Goal: Transaction & Acquisition: Purchase product/service

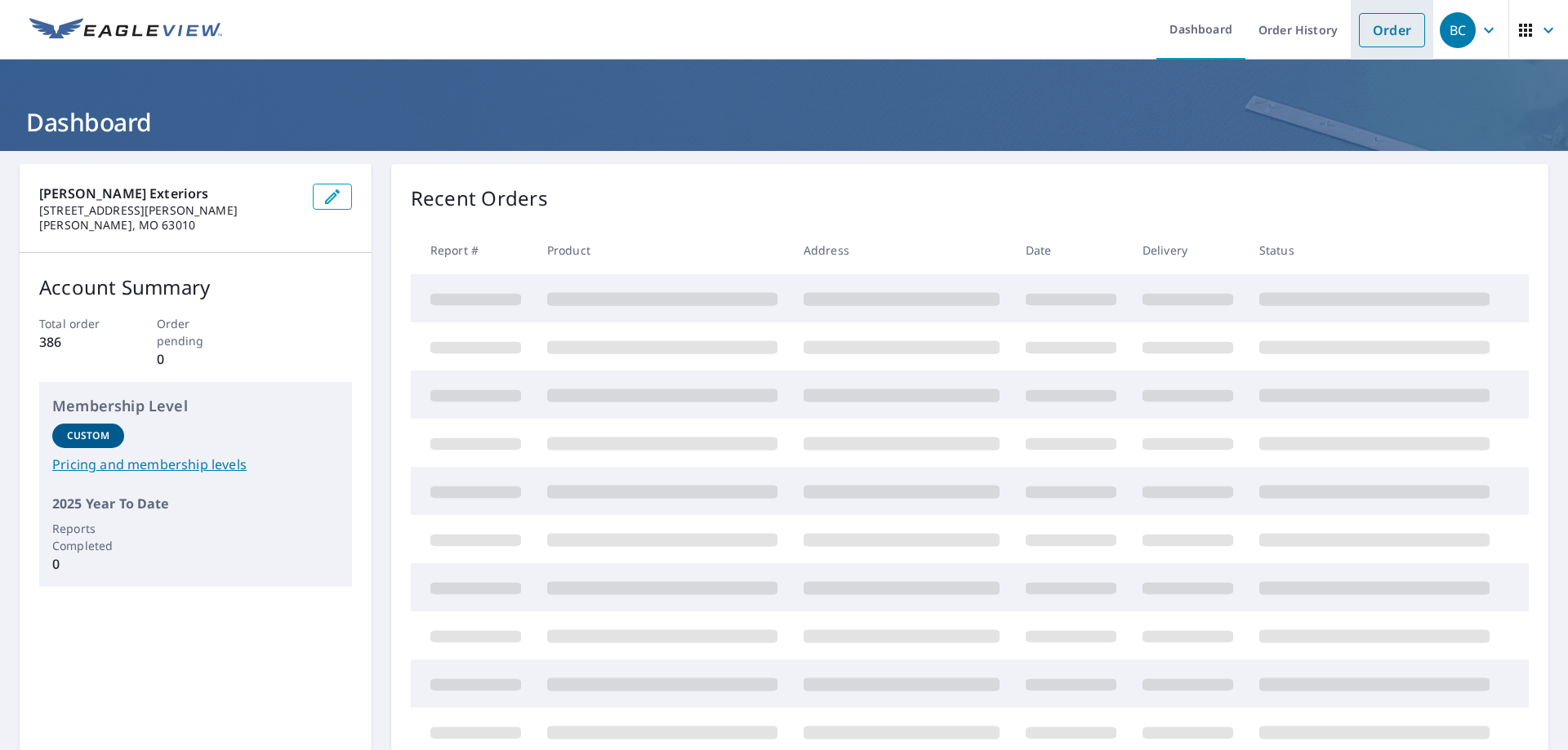
click at [1366, 37] on link "Order" at bounding box center [1391, 30] width 66 height 34
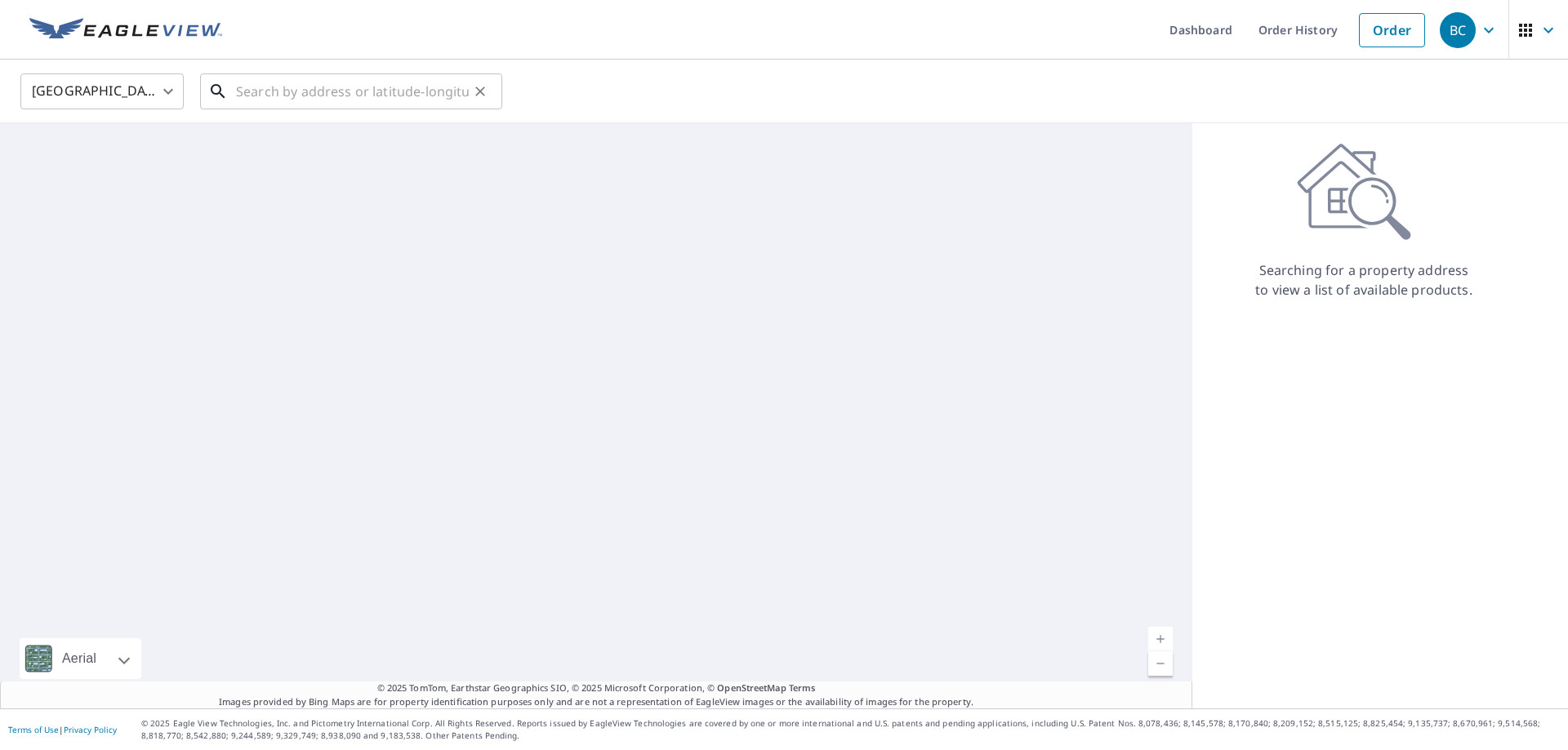
click at [299, 103] on input "text" at bounding box center [352, 92] width 232 height 46
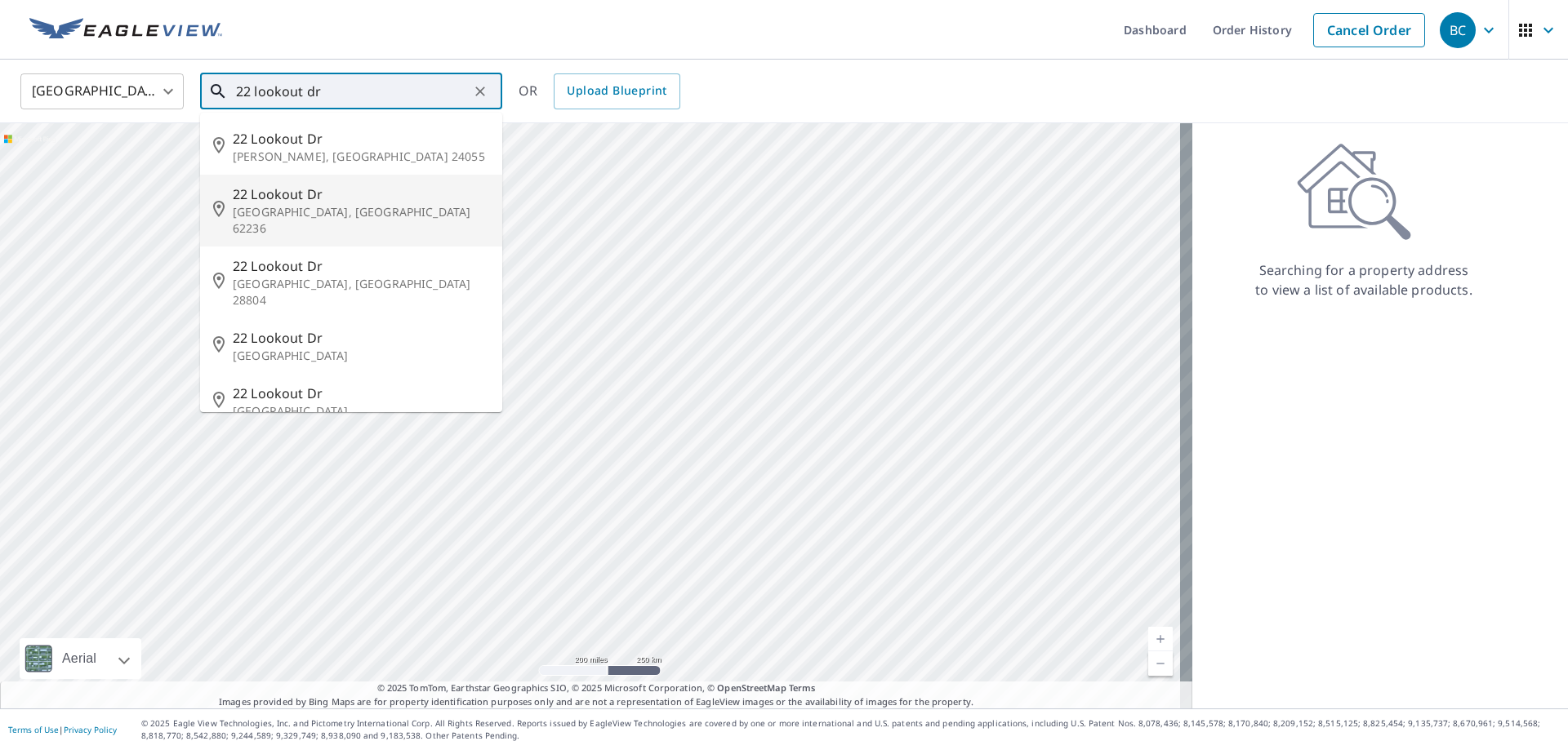
click at [279, 193] on span "22 Lookout Dr" at bounding box center [361, 194] width 256 height 19
type input "[STREET_ADDRESS][PERSON_NAME]"
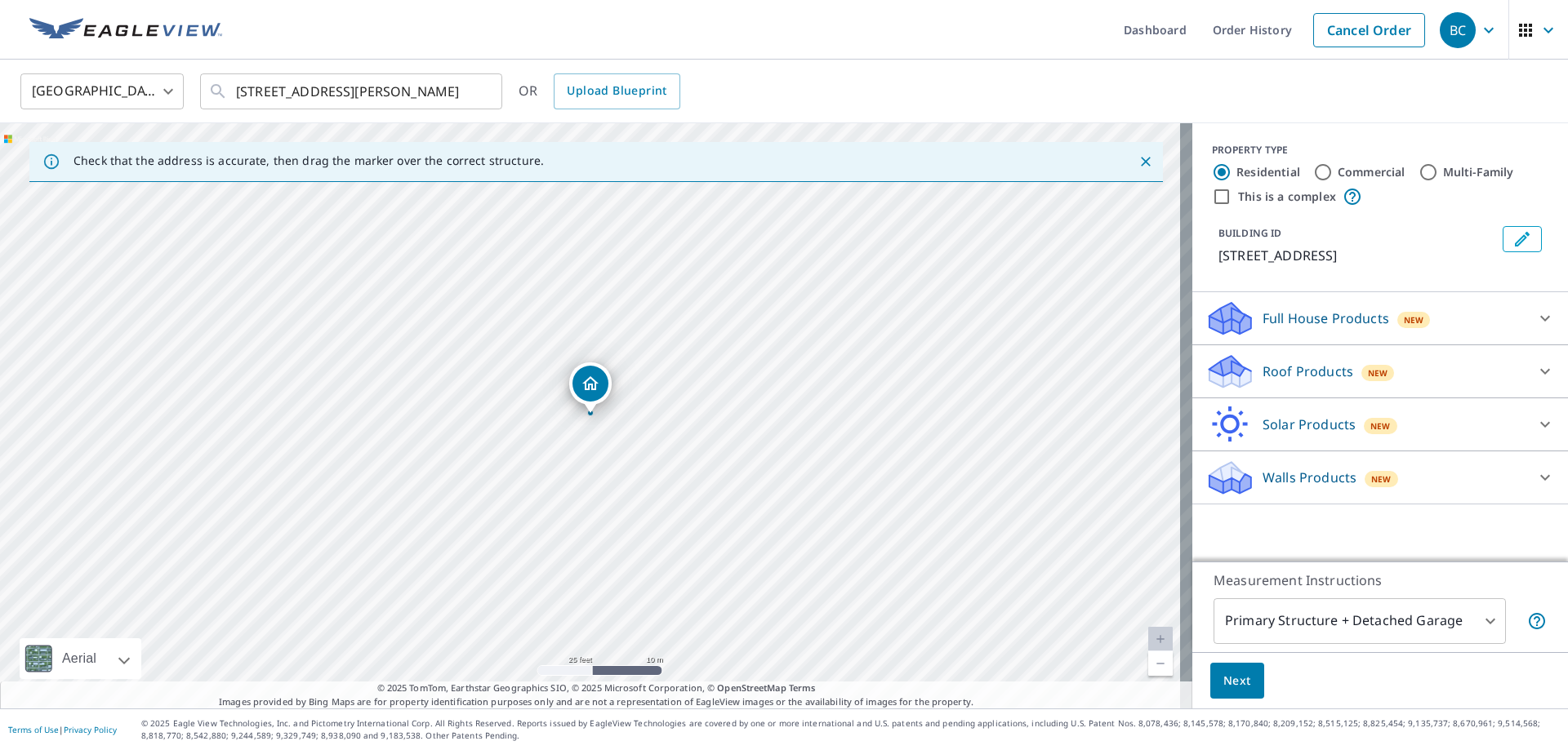
click at [1292, 367] on p "Roof Products" at bounding box center [1307, 371] width 91 height 19
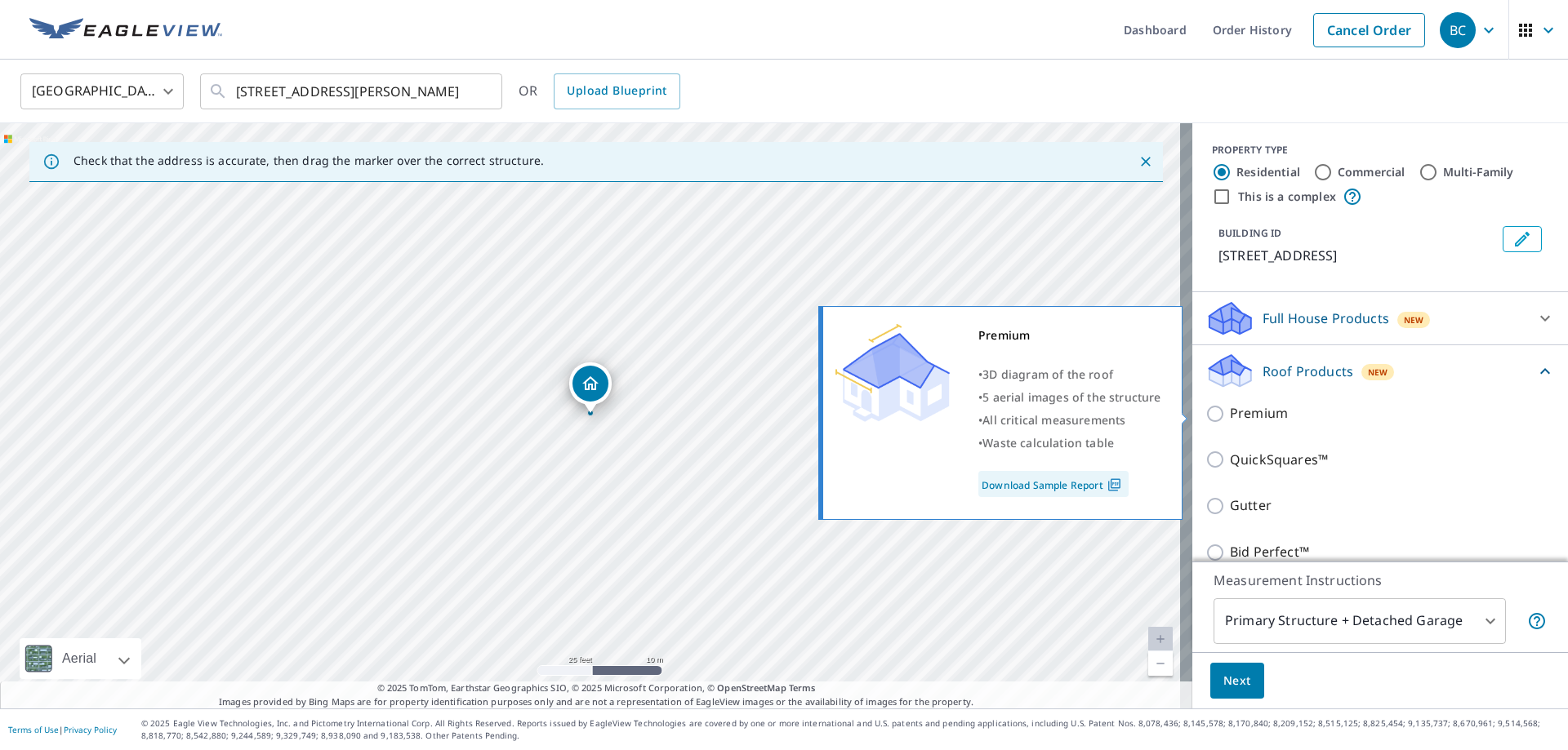
click at [1206, 417] on input "Premium" at bounding box center [1218, 413] width 25 height 19
checkbox input "true"
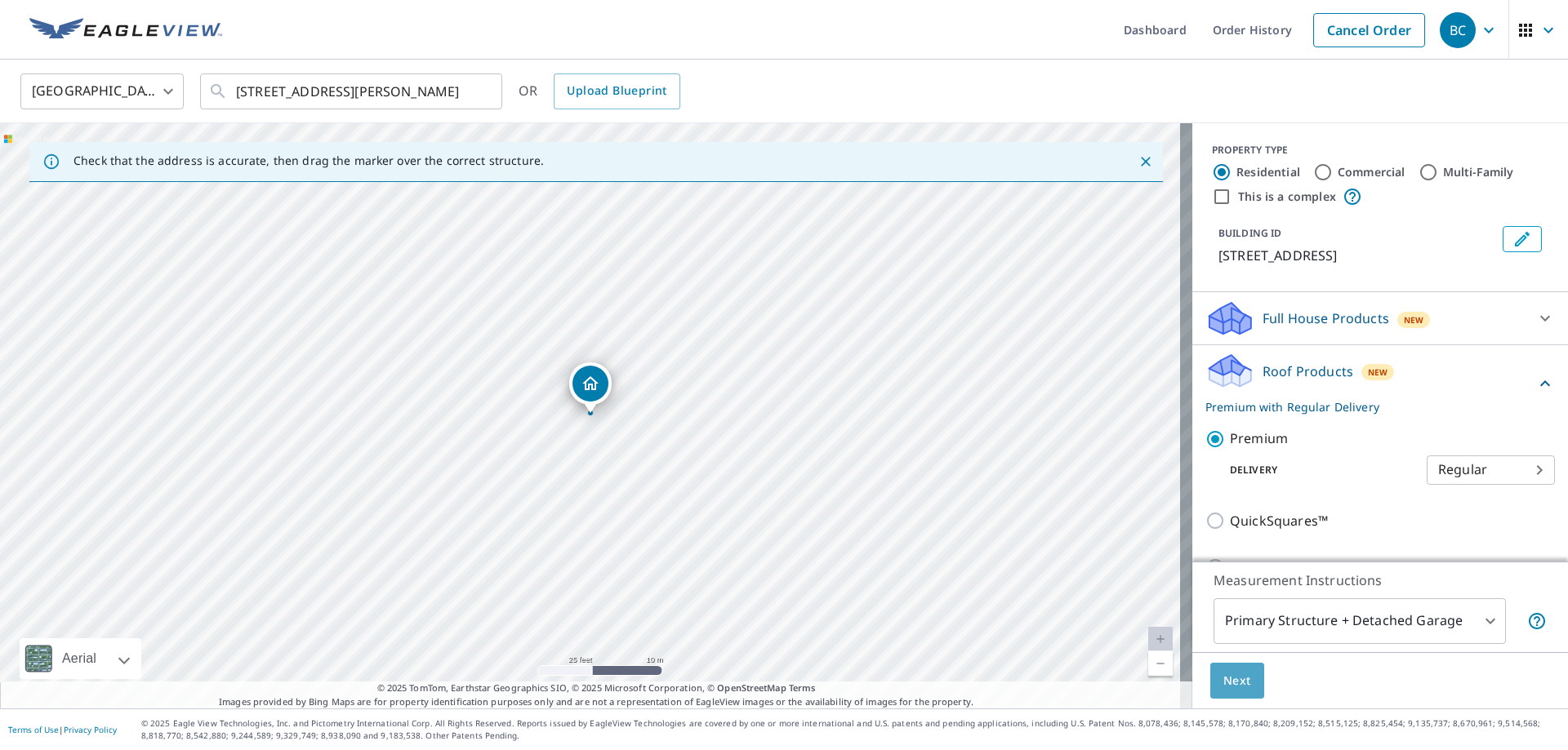
click at [1232, 681] on span "Next" at bounding box center [1237, 680] width 27 height 20
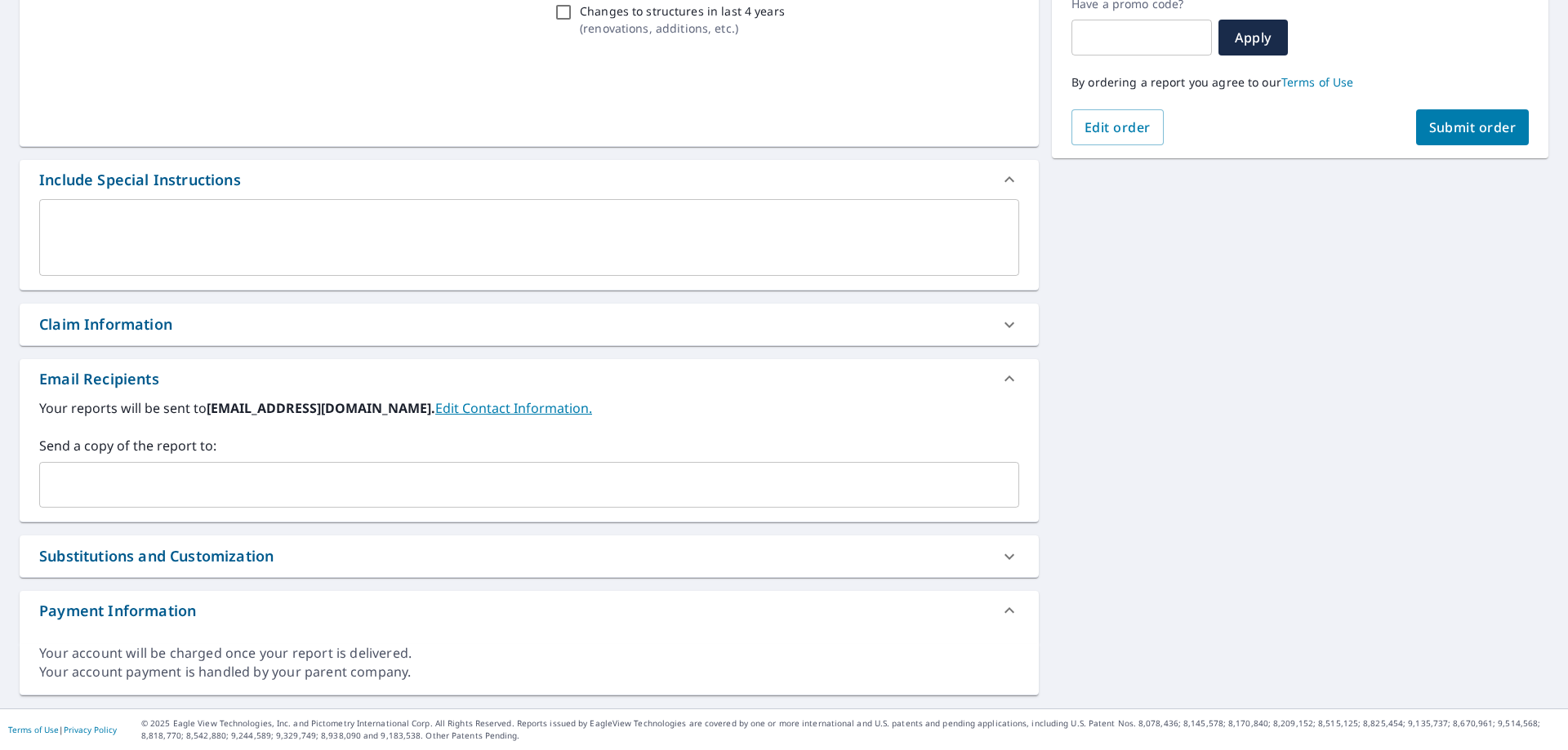
scroll to position [289, 0]
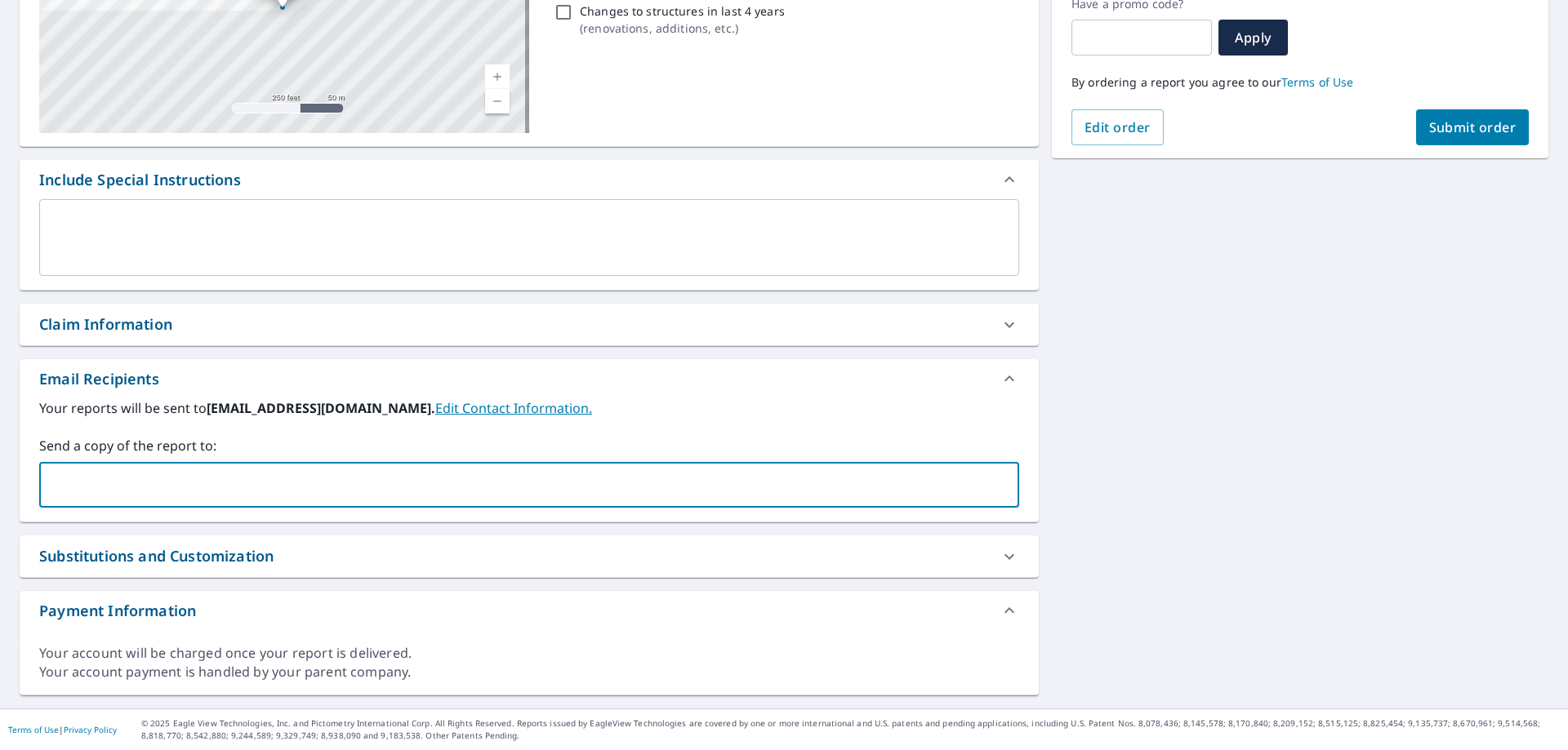
click at [365, 489] on input "text" at bounding box center [517, 484] width 940 height 31
type input "[EMAIL_ADDRESS][DOMAIN_NAME]"
click at [1162, 502] on div "[STREET_ADDRESS] Aerial Road A standard road map Aerial A detailed look from ab…" at bounding box center [784, 285] width 1568 height 846
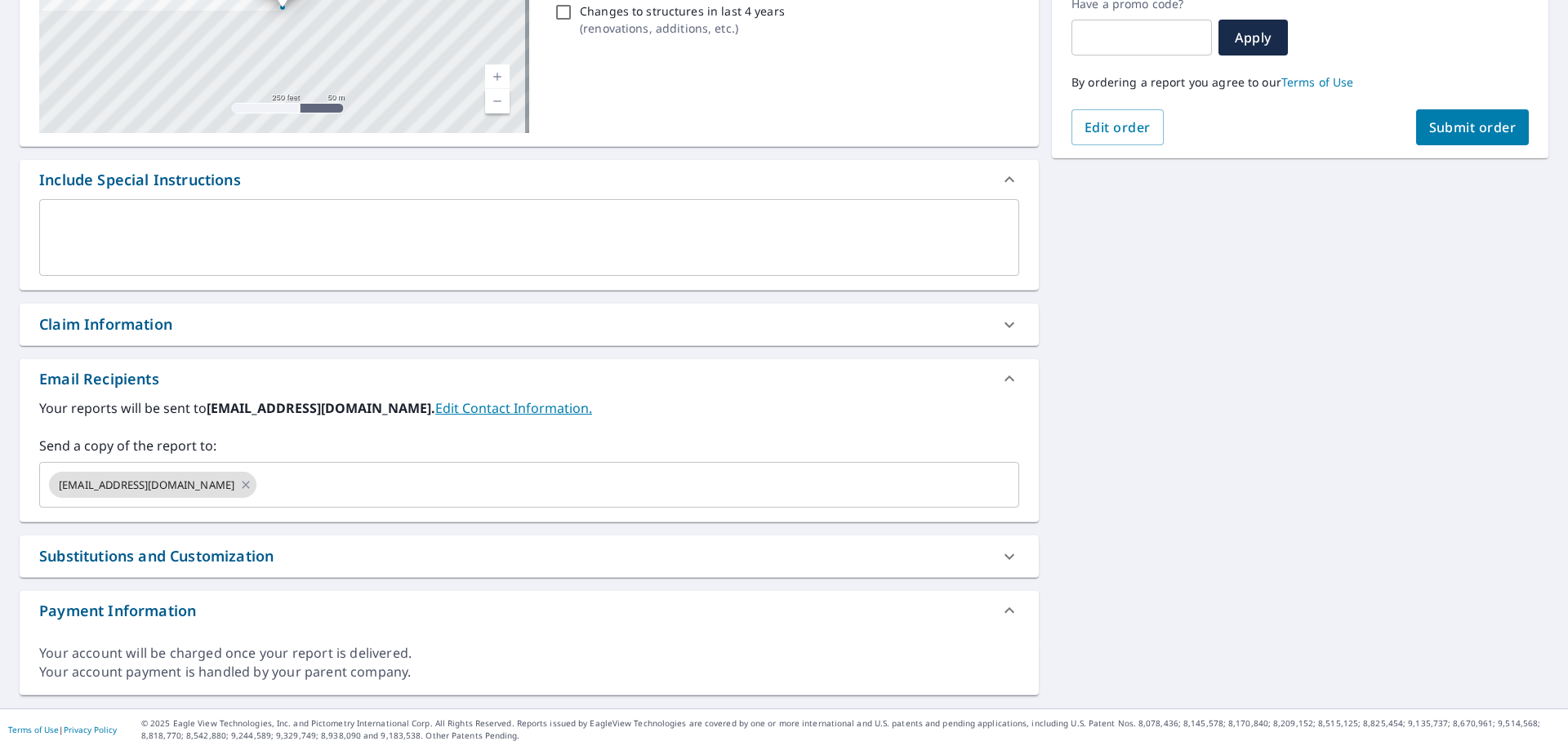
scroll to position [0, 0]
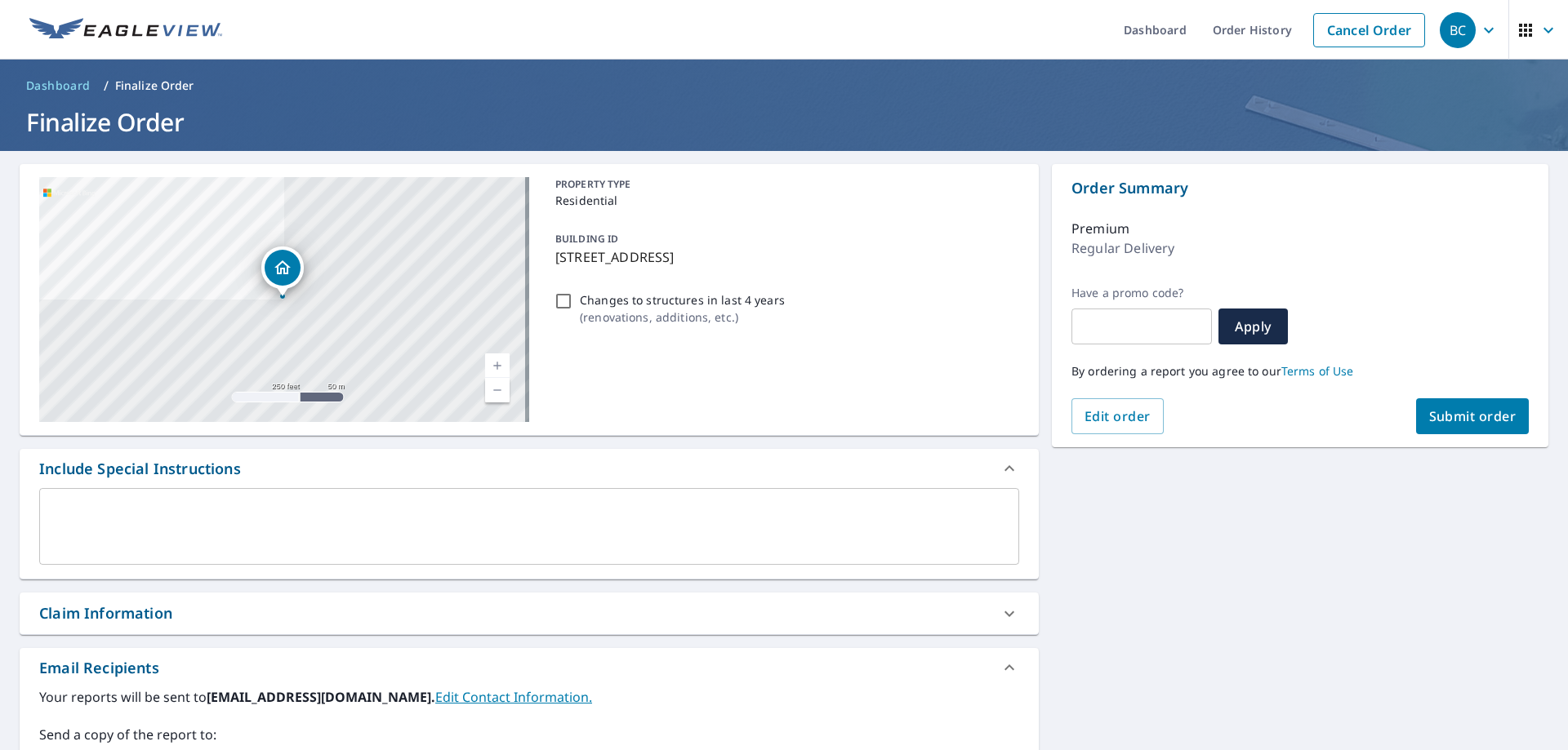
click at [1468, 418] on span "Submit order" at bounding box center [1473, 416] width 88 height 18
checkbox input "true"
